Goal: Contribute content

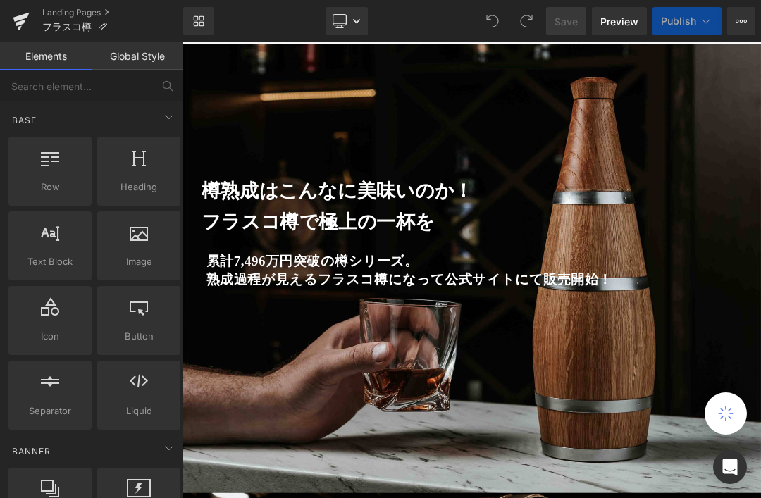
click at [92, 13] on link "Landing Pages" at bounding box center [112, 12] width 141 height 11
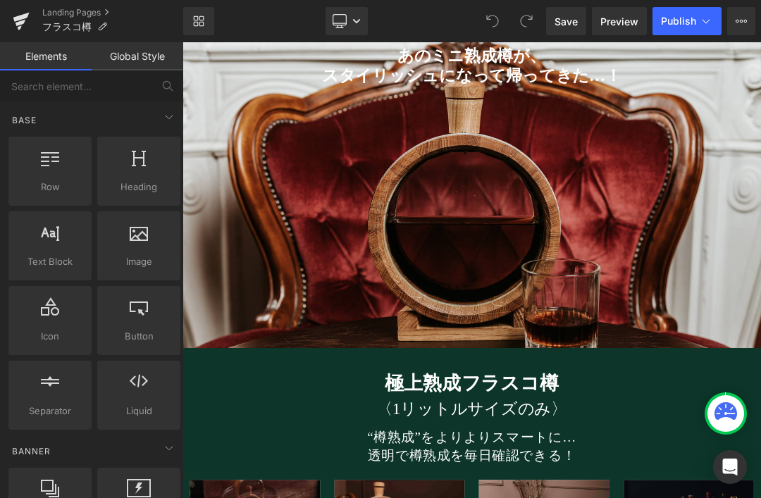
scroll to position [3634, 0]
click at [751, 365] on span "あのミニ熟成樽が、 スタイリッシュになって帰ってきた…！ Heading" at bounding box center [609, 207] width 853 height 361
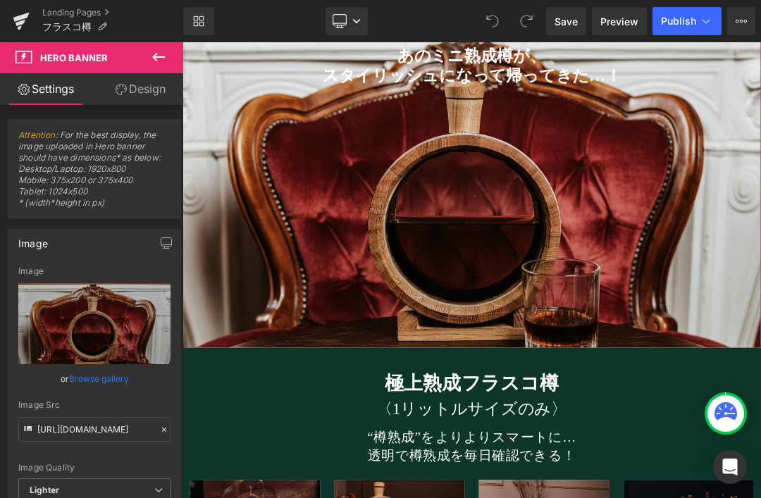
click at [119, 333] on link "Replace Image" at bounding box center [94, 323] width 152 height 81
type input "C:\fakepath\21a.jpg"
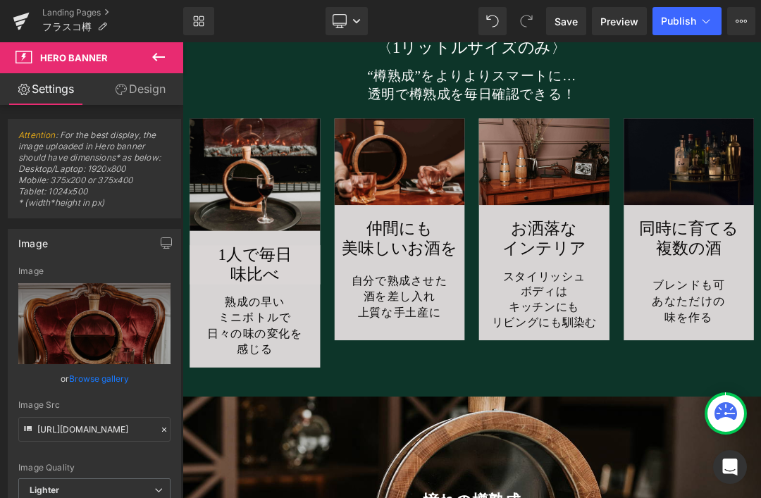
scroll to position [4145, 0]
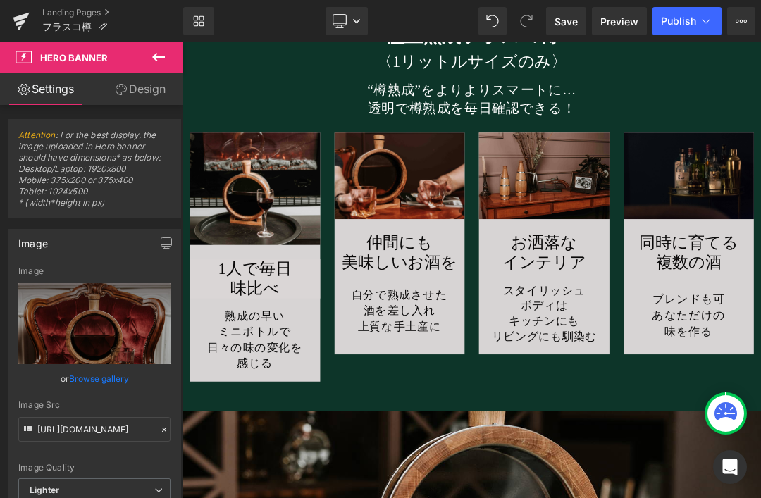
click at [288, 264] on img at bounding box center [289, 258] width 192 height 166
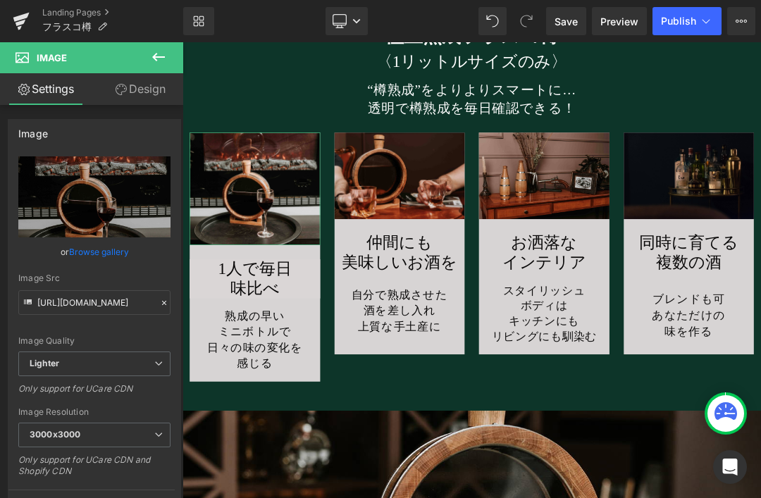
click at [0, 0] on icon "Replace Image" at bounding box center [0, 0] width 0 height 0
type input "C:\fakepath\1.jpg"
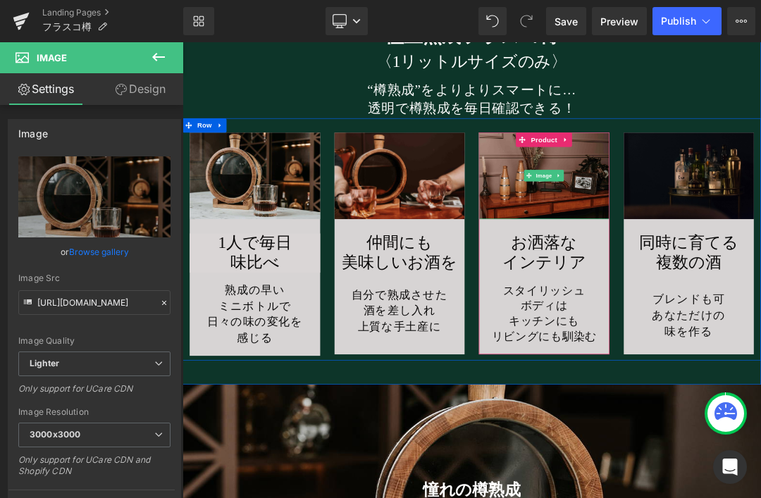
click at [760, 253] on img at bounding box center [715, 239] width 192 height 128
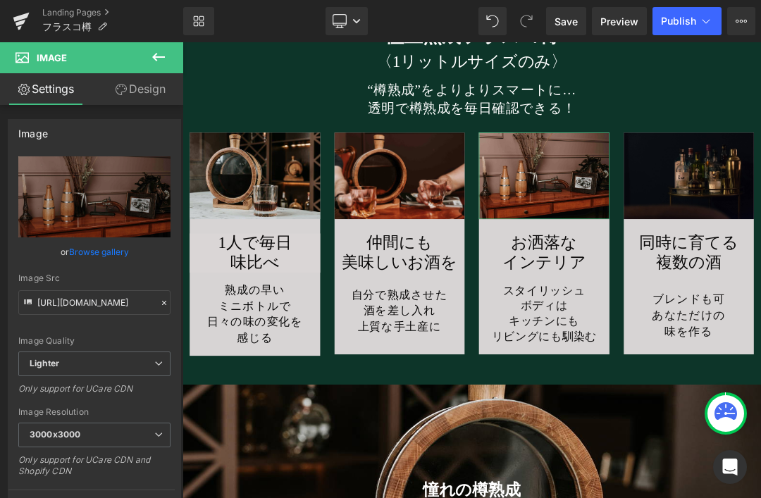
click at [0, 0] on icon "Replace Image" at bounding box center [0, 0] width 0 height 0
type input "C:\fakepath\8.jpg"
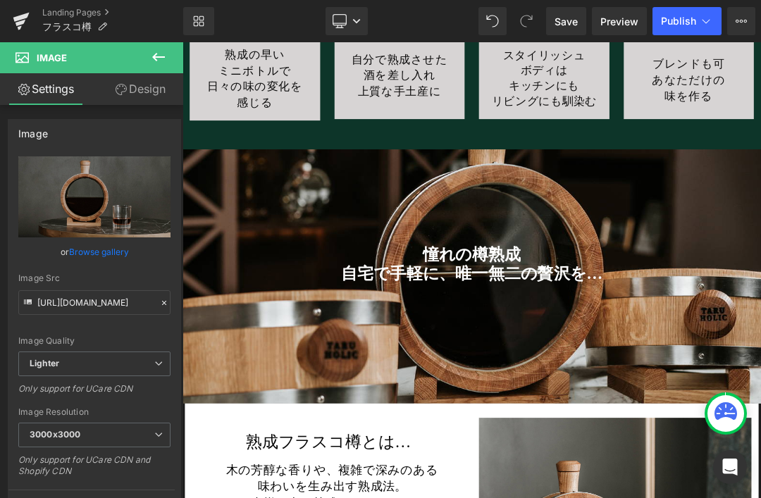
scroll to position [4496, 0]
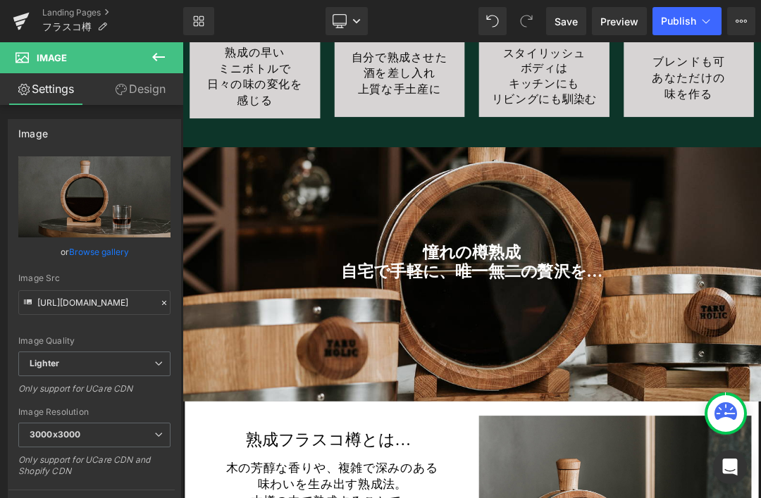
click at [760, 434] on div at bounding box center [609, 384] width 853 height 375
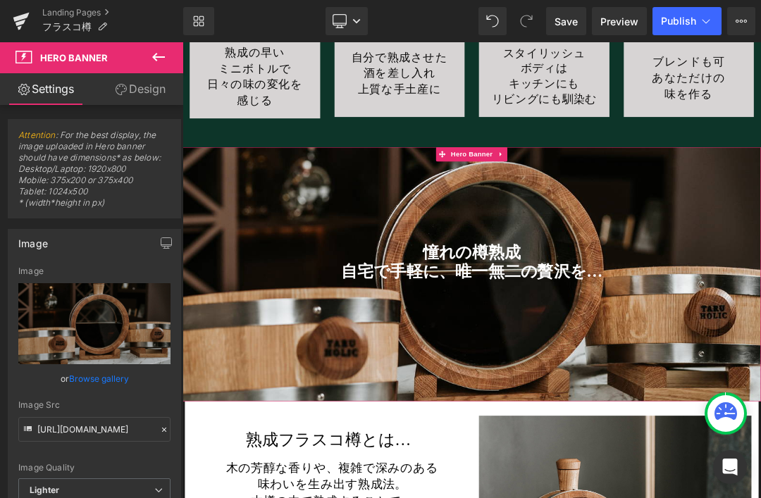
click at [0, 0] on icon "Replace Image" at bounding box center [0, 0] width 0 height 0
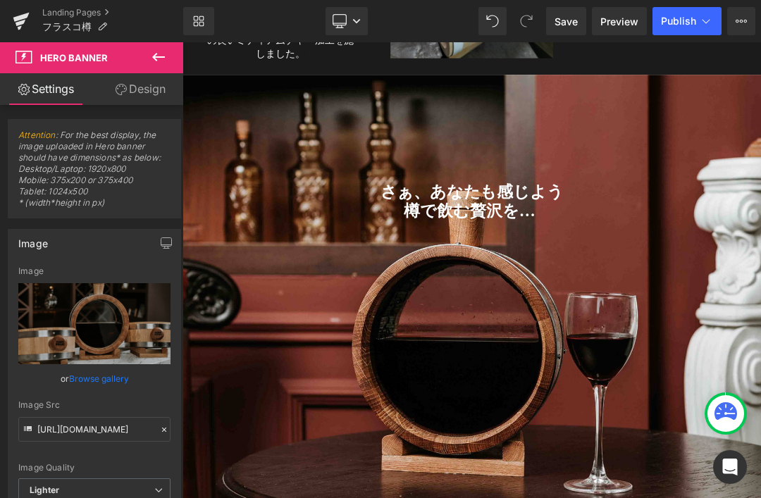
scroll to position [7624, 0]
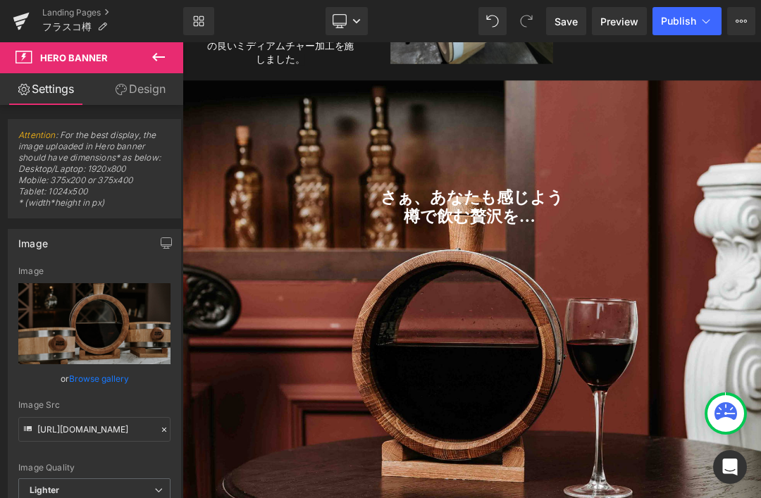
click at [621, 498] on span "さぁ、あなたも感じよう 樽で飲む贅沢を… Heading" at bounding box center [609, 455] width 853 height 396
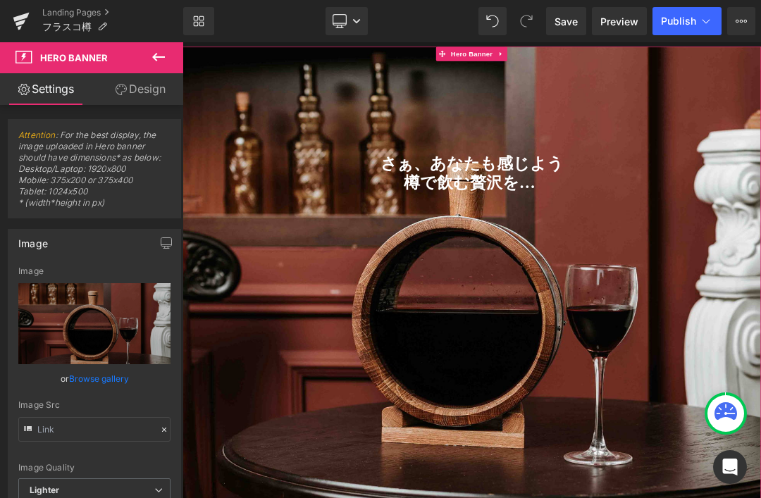
scroll to position [7674, 0]
click at [654, 424] on span "さぁ、あなたも感じよう 樽で飲む贅沢を… Heading" at bounding box center [609, 405] width 853 height 396
click at [0, 0] on icon "Replace Image" at bounding box center [0, 0] width 0 height 0
type input "C:\fakepath\9a.jpg"
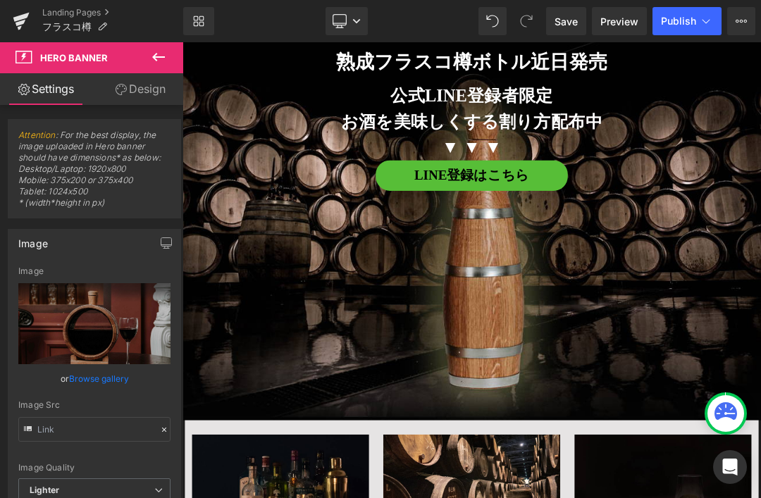
scroll to position [8424, 0]
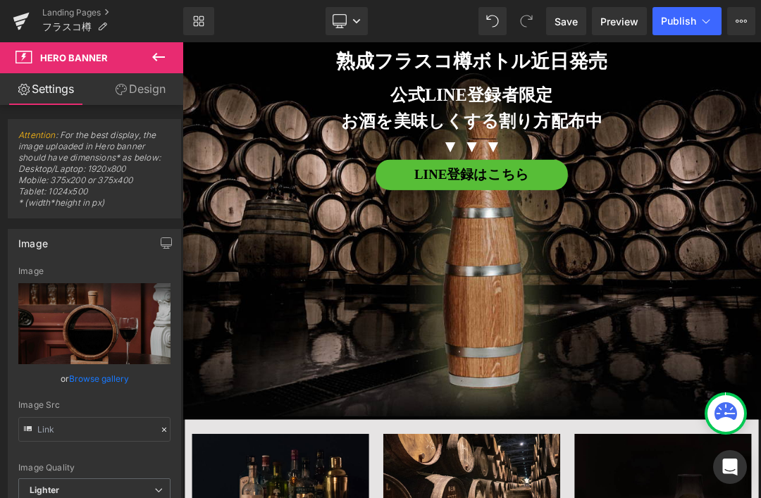
click at [729, 444] on span "熟成フラスコ樽ボトル近日発売 Heading 公式LINE登録者限定 お酒を美味しくする割り方配布中 ▼ ▼ ▼ Heading LINE登録はこちら But…" at bounding box center [609, 245] width 853 height 426
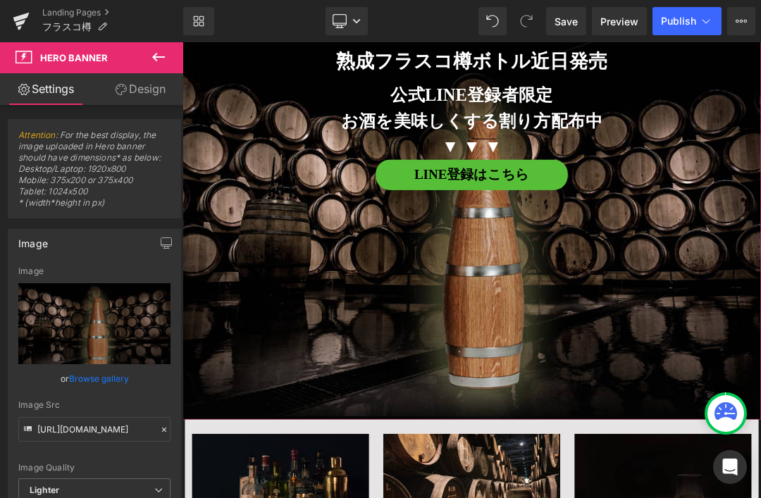
click at [0, 0] on icon "Replace Image" at bounding box center [0, 0] width 0 height 0
type input "C:\fakepath\taruflask_1.jpg"
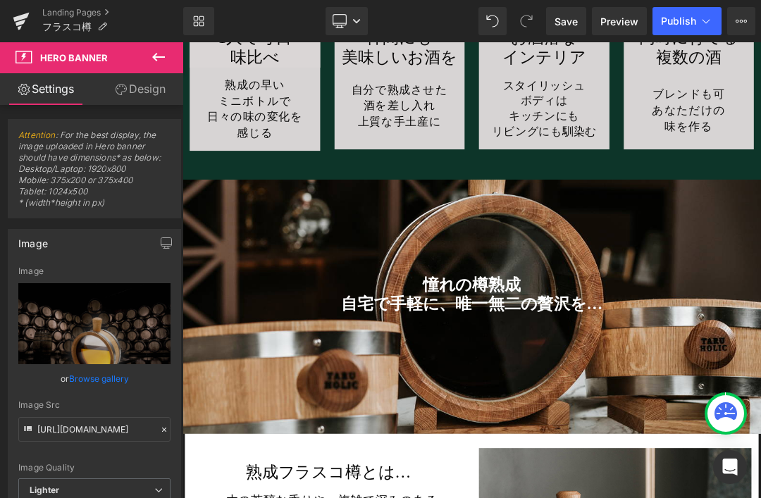
scroll to position [4445, 0]
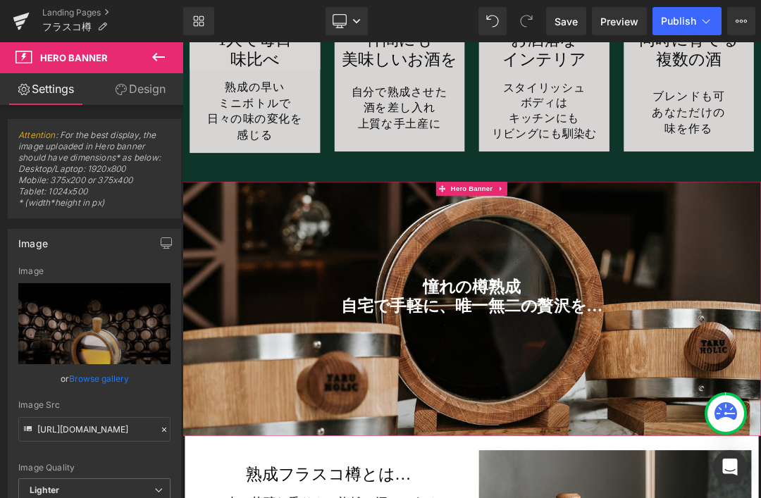
click at [704, 498] on div at bounding box center [609, 434] width 853 height 375
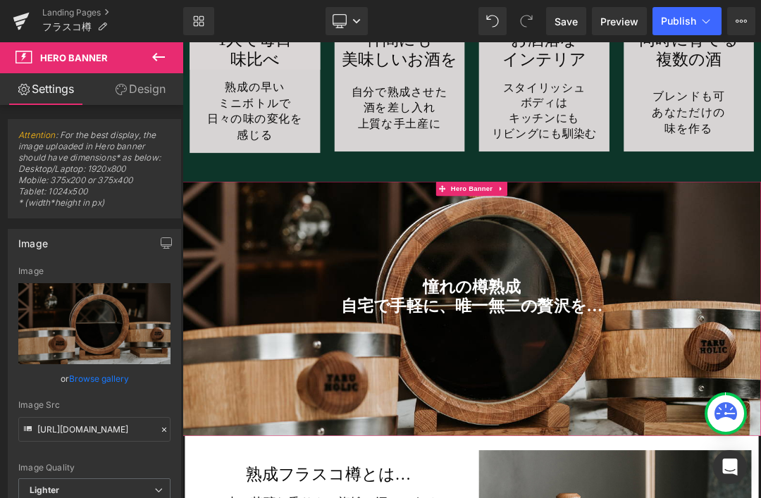
click at [0, 0] on icon "Replace Image" at bounding box center [0, 0] width 0 height 0
type input "C:\fakepath\18a.jpg"
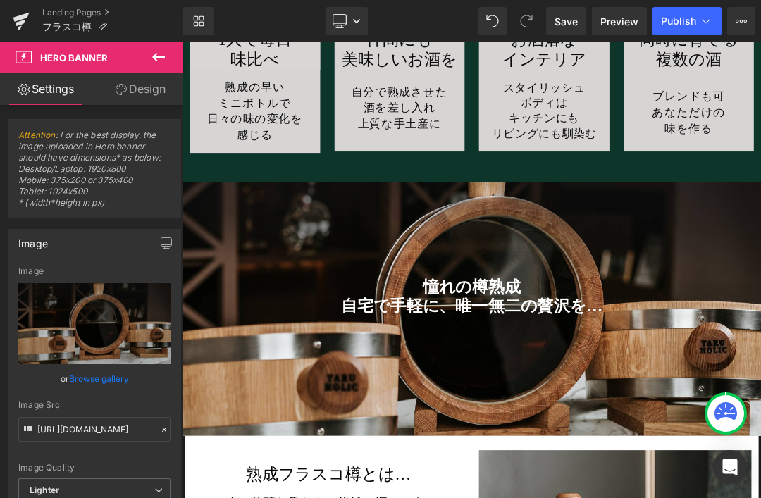
click at [564, 25] on span "Save" at bounding box center [566, 21] width 23 height 15
click at [619, 29] on link "Preview" at bounding box center [619, 21] width 55 height 28
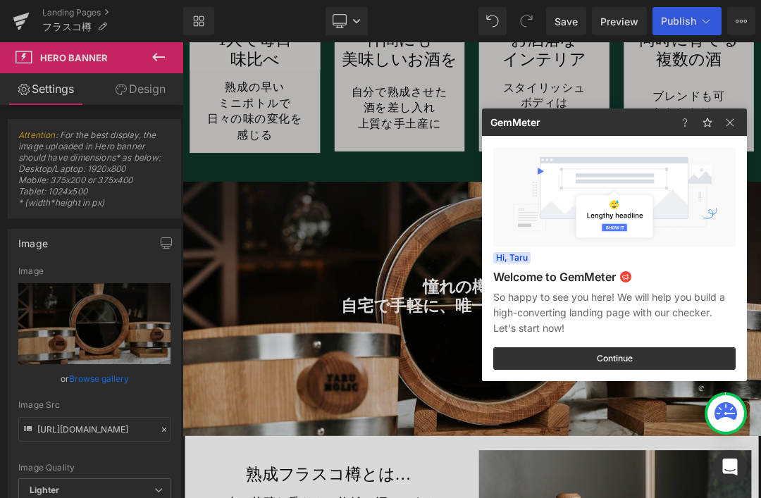
click at [715, 116] on img at bounding box center [707, 122] width 17 height 17
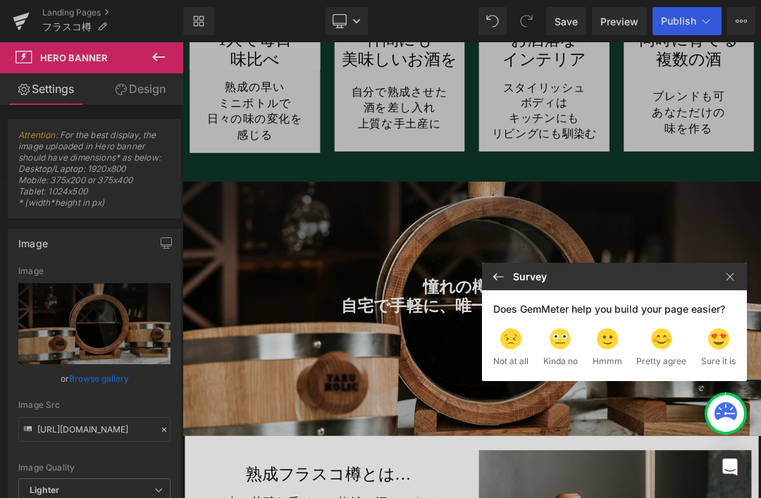
click at [728, 264] on div at bounding box center [733, 276] width 28 height 27
click at [732, 283] on img at bounding box center [730, 277] width 17 height 17
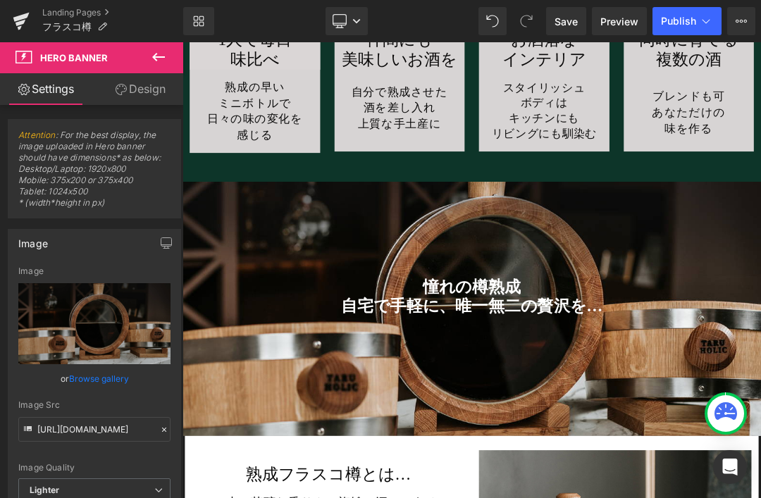
click at [575, 27] on span "Save" at bounding box center [566, 21] width 23 height 15
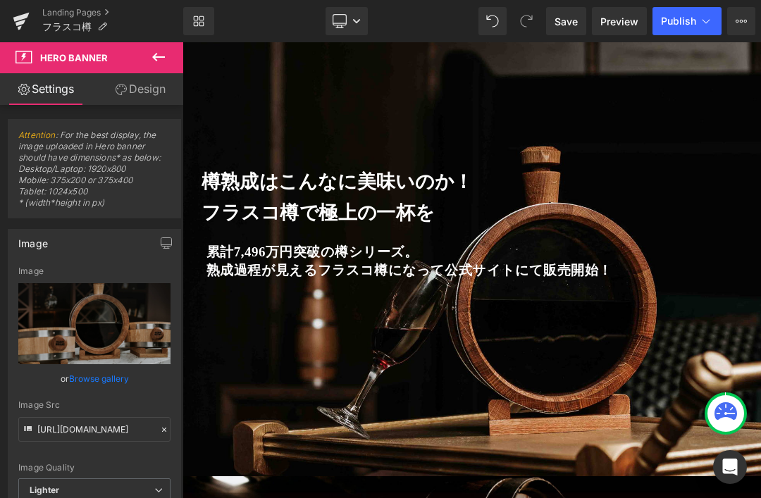
scroll to position [0, 0]
